Goal: Check status: Check status

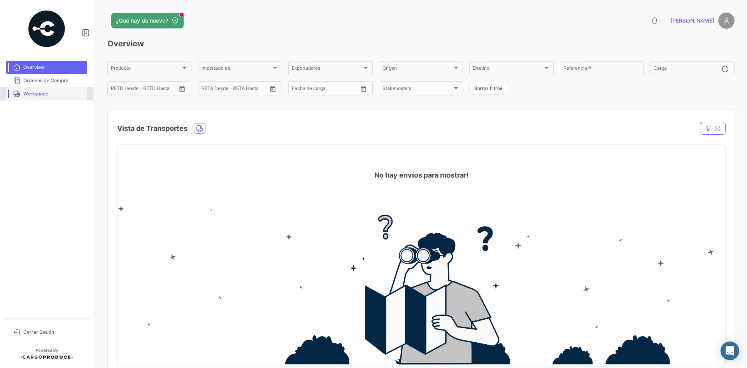
click at [38, 93] on span "Workspace" at bounding box center [53, 93] width 61 height 7
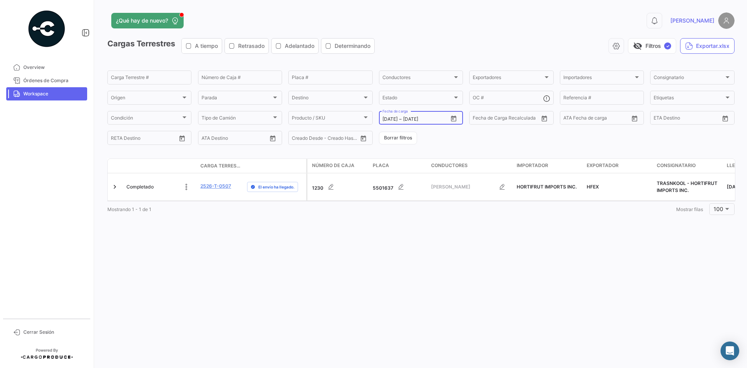
click at [452, 119] on icon "Open calendar" at bounding box center [453, 118] width 7 height 7
click at [443, 198] on div "9" at bounding box center [443, 197] width 12 height 14
type input "[DATE]"
click at [443, 198] on div "9" at bounding box center [443, 197] width 12 height 14
type input "[DATE]"
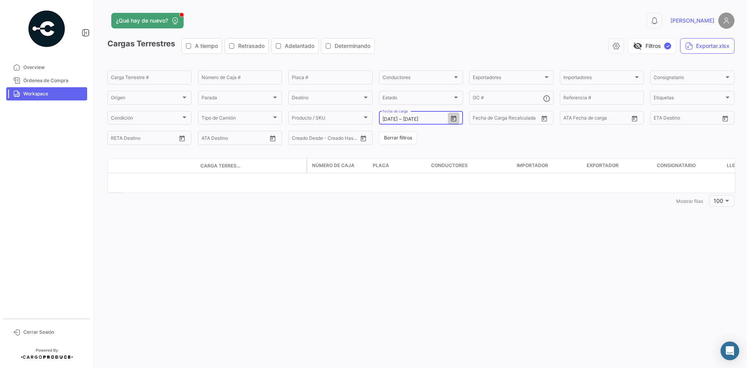
click at [453, 117] on icon "Open calendar" at bounding box center [453, 118] width 5 height 6
click at [456, 194] on div "10" at bounding box center [457, 197] width 12 height 14
type input "[DATE]"
click at [456, 194] on div "10" at bounding box center [457, 197] width 12 height 14
type input "[DATE]"
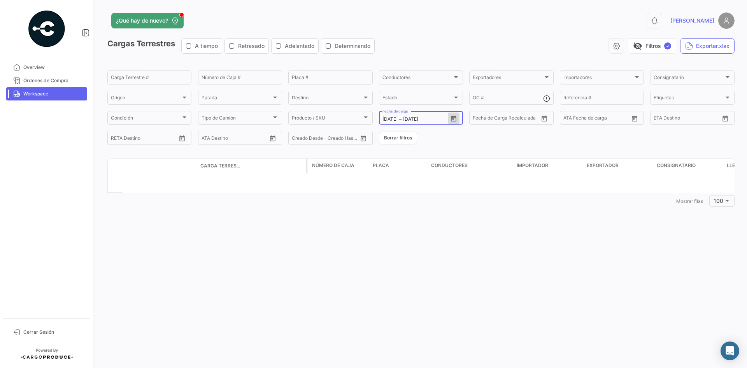
click at [449, 118] on button "Open calendar" at bounding box center [454, 118] width 12 height 12
click at [472, 199] on div "11" at bounding box center [470, 197] width 12 height 14
type input "[DATE]"
click at [472, 199] on div "11" at bounding box center [470, 197] width 12 height 14
type input "[DATE]"
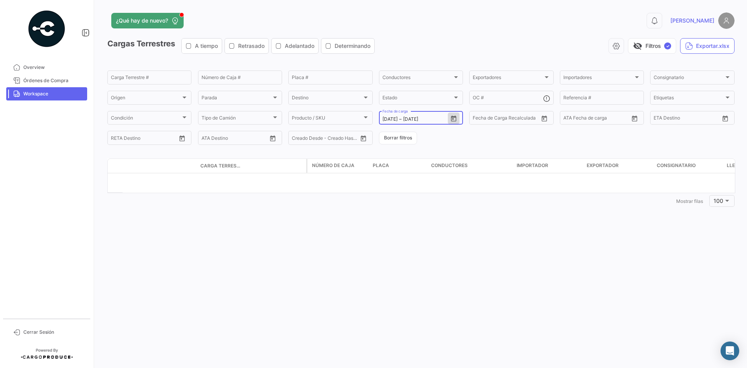
click at [453, 117] on icon "Open calendar" at bounding box center [453, 118] width 5 height 6
click at [481, 198] on div "12" at bounding box center [484, 197] width 12 height 14
type input "[DATE]"
click at [481, 198] on div "12" at bounding box center [484, 197] width 12 height 14
type input "[DATE]"
